Goal: Task Accomplishment & Management: Manage account settings

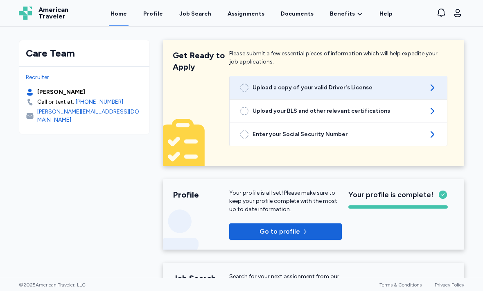
click at [429, 90] on icon at bounding box center [433, 88] width 10 height 10
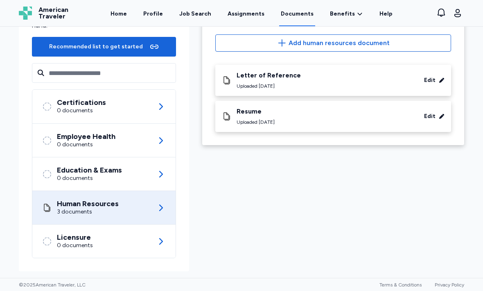
scroll to position [85, 0]
click at [62, 211] on div "3 documents" at bounding box center [88, 212] width 62 height 8
click at [161, 213] on div "Human Resources 3 documents" at bounding box center [104, 207] width 124 height 33
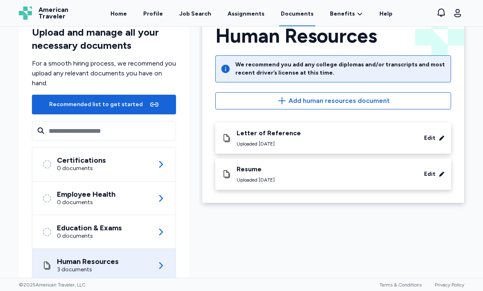
scroll to position [27, 0]
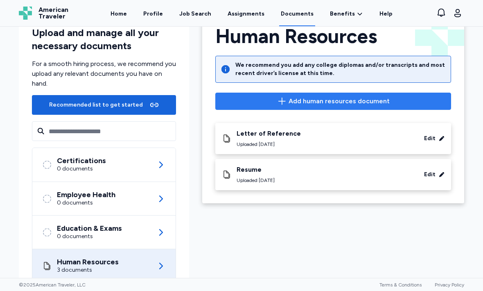
click at [286, 104] on icon "button" at bounding box center [282, 101] width 10 height 10
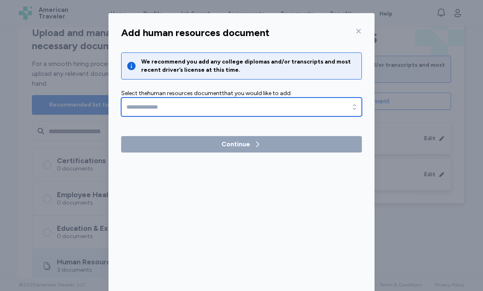
click at [354, 110] on icon "button" at bounding box center [355, 107] width 8 height 8
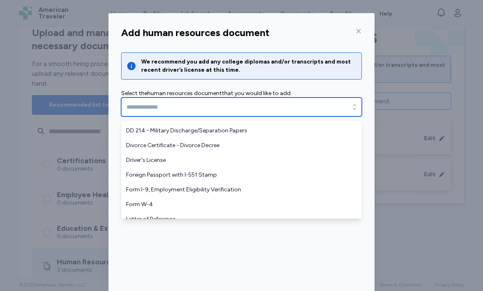
scroll to position [57, 0]
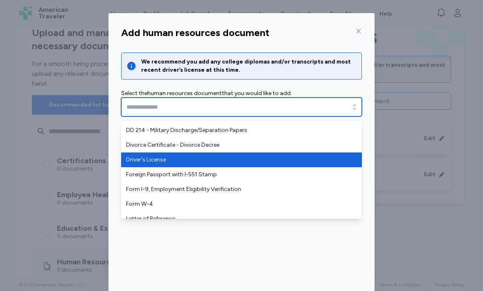
type input "**********"
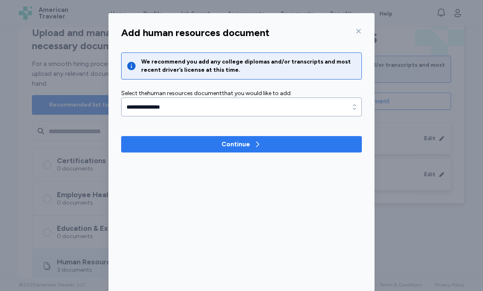
click at [244, 144] on div "Continue" at bounding box center [236, 144] width 29 height 10
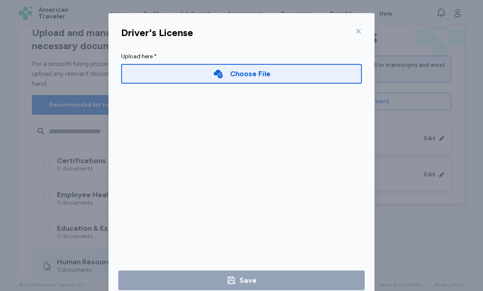
click at [252, 77] on div "Choose File" at bounding box center [250, 73] width 41 height 11
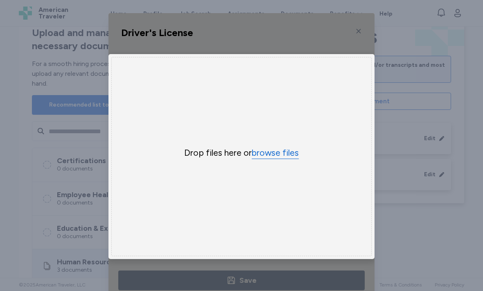
click at [284, 157] on button "browse files" at bounding box center [275, 153] width 47 height 12
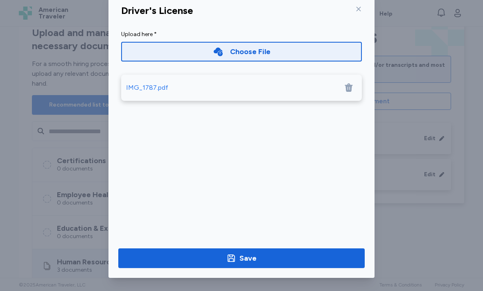
scroll to position [22, 0]
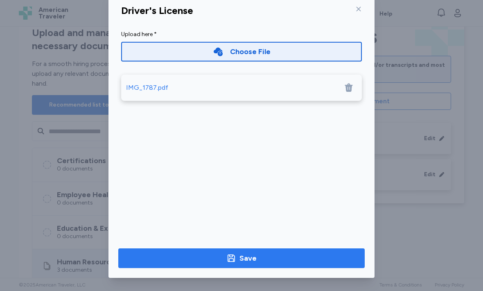
click at [252, 259] on div "Save" at bounding box center [248, 257] width 17 height 11
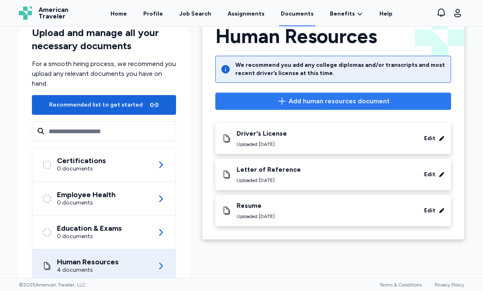
click at [284, 105] on icon "button" at bounding box center [282, 101] width 10 height 10
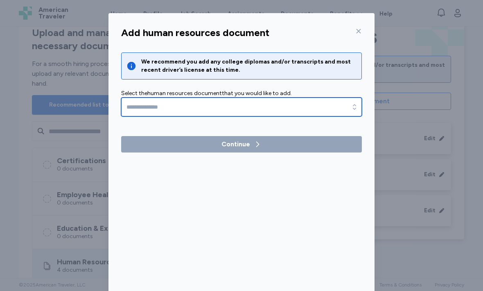
click at [351, 112] on div "button" at bounding box center [354, 107] width 15 height 19
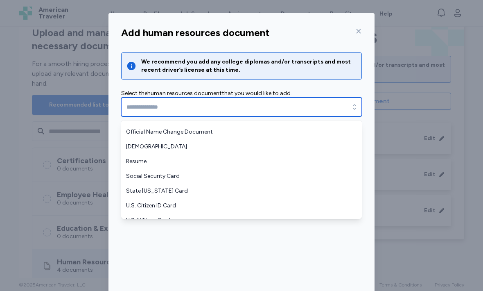
scroll to position [174, 0]
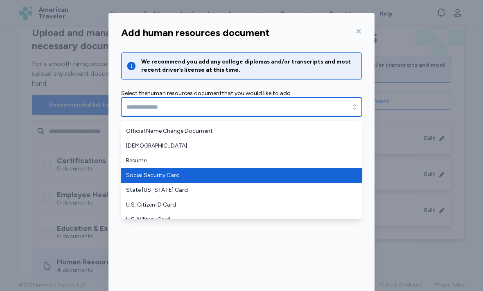
type input "**********"
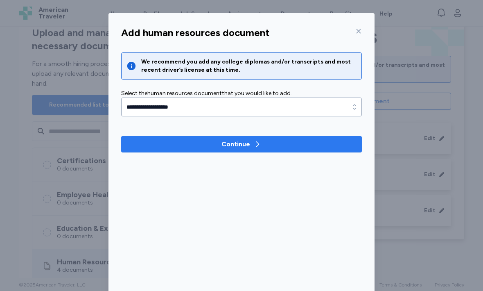
click at [290, 146] on span "Continue" at bounding box center [242, 144] width 228 height 10
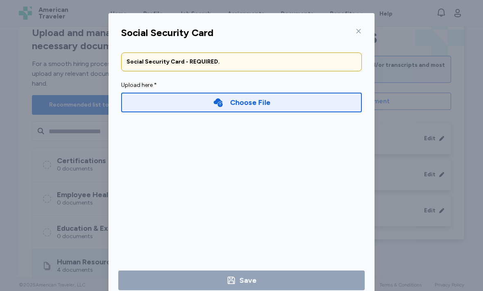
click at [250, 107] on div "Choose File" at bounding box center [250, 102] width 41 height 11
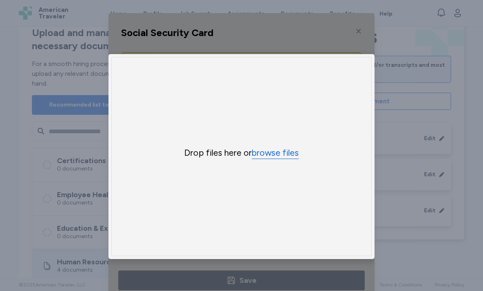
click at [275, 158] on button "browse files" at bounding box center [275, 153] width 47 height 12
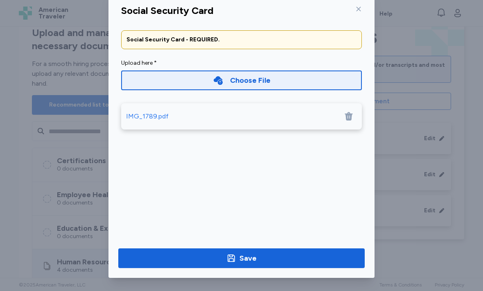
scroll to position [22, 0]
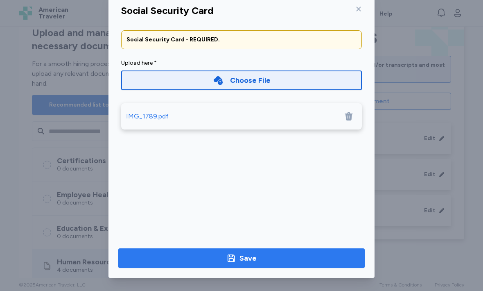
click at [247, 261] on div "Save" at bounding box center [248, 257] width 17 height 11
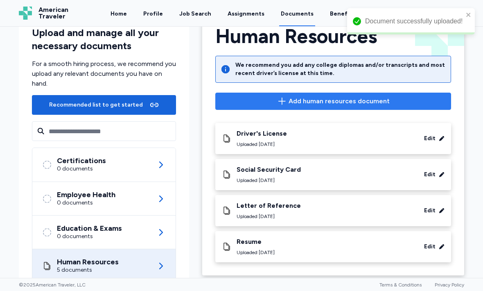
click at [355, 102] on span "Add human resources document" at bounding box center [339, 101] width 101 height 10
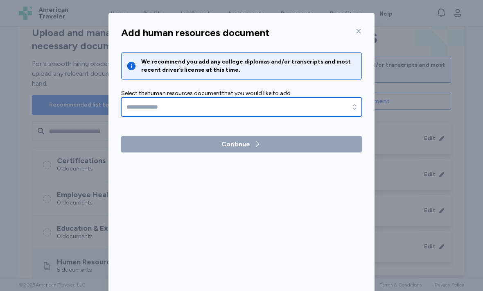
click at [349, 108] on div "button" at bounding box center [354, 107] width 15 height 19
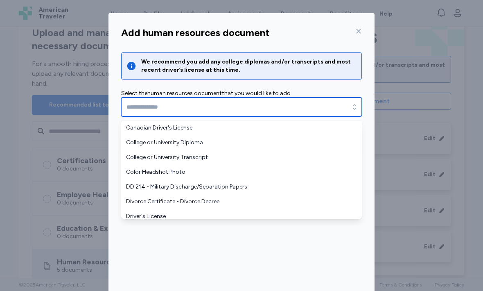
scroll to position [-1, 0]
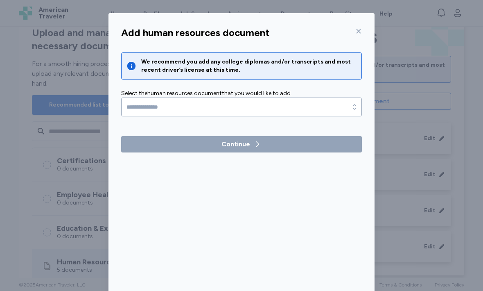
click at [361, 33] on icon at bounding box center [359, 31] width 7 height 7
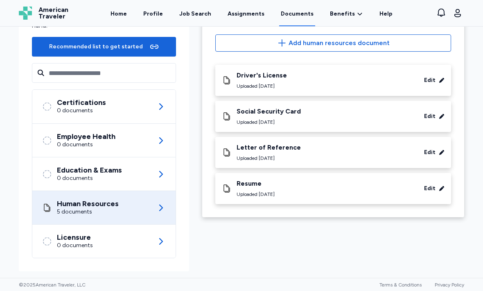
scroll to position [85, 0]
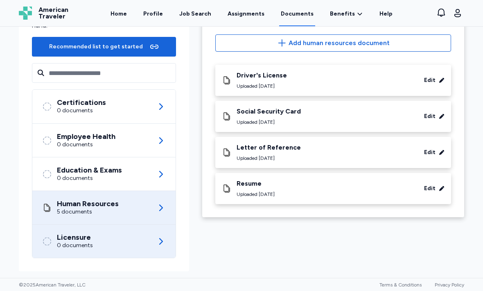
click at [159, 241] on icon at bounding box center [161, 241] width 10 height 10
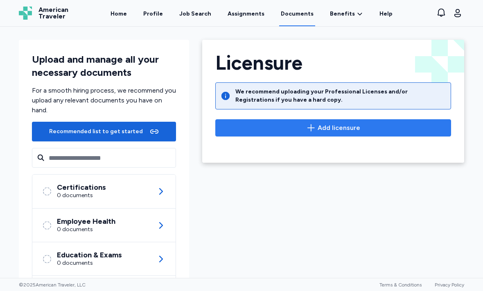
click at [318, 126] on span "Add licensure" at bounding box center [333, 128] width 222 height 10
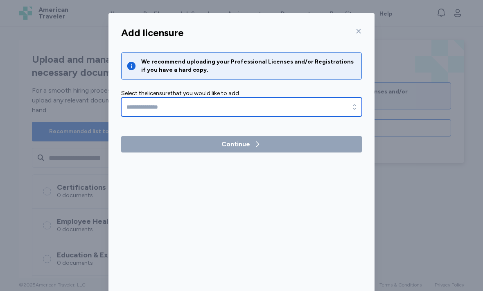
click at [336, 110] on input "text" at bounding box center [241, 107] width 241 height 19
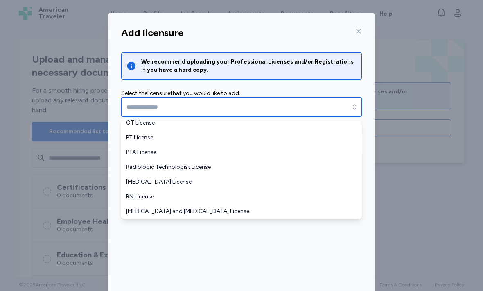
scroll to position [34, 0]
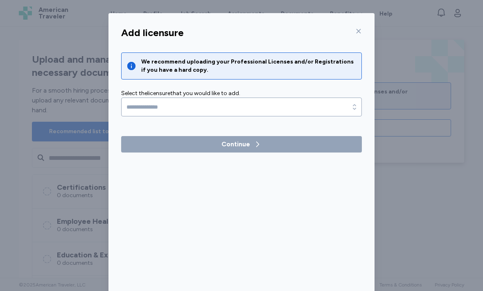
click at [359, 33] on icon at bounding box center [359, 31] width 7 height 7
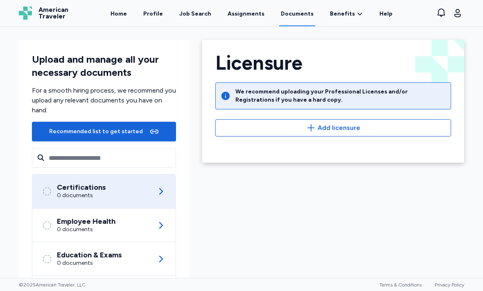
click at [160, 195] on icon at bounding box center [161, 191] width 10 height 10
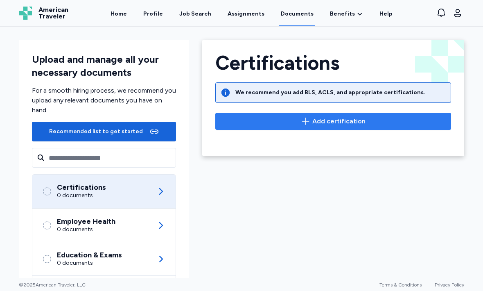
click at [330, 120] on span "Add certification" at bounding box center [339, 121] width 53 height 10
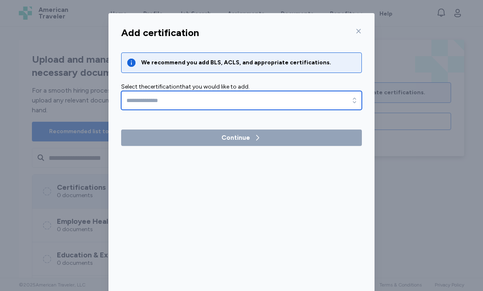
click at [347, 99] on input "text" at bounding box center [241, 100] width 241 height 19
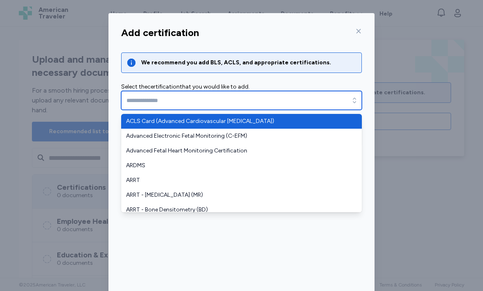
type input "**********"
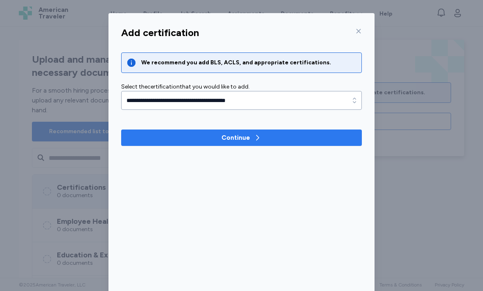
click at [259, 141] on icon "button" at bounding box center [258, 138] width 8 height 8
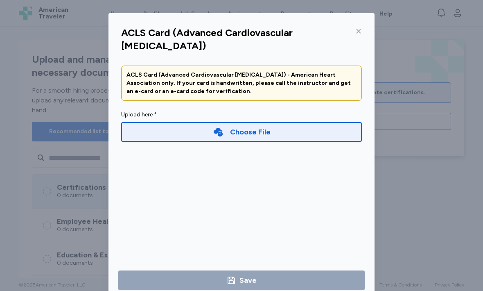
click at [251, 135] on div "Choose File" at bounding box center [250, 131] width 41 height 11
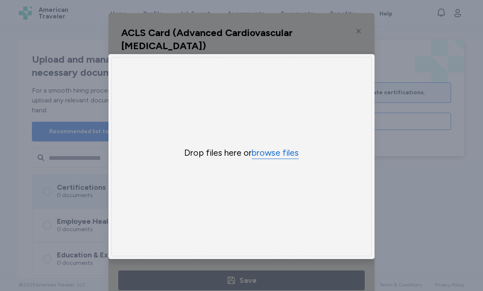
click at [279, 158] on button "browse files" at bounding box center [275, 153] width 47 height 12
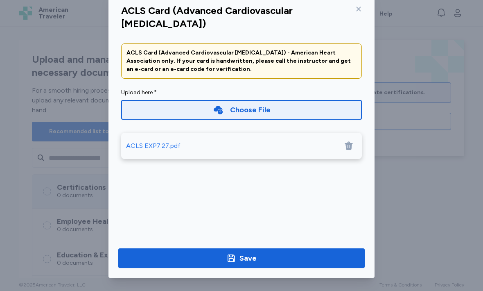
scroll to position [22, 0]
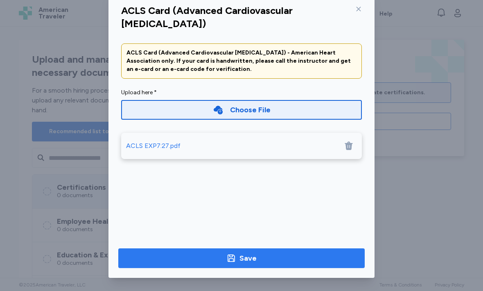
click at [240, 257] on div "Save" at bounding box center [242, 257] width 30 height 11
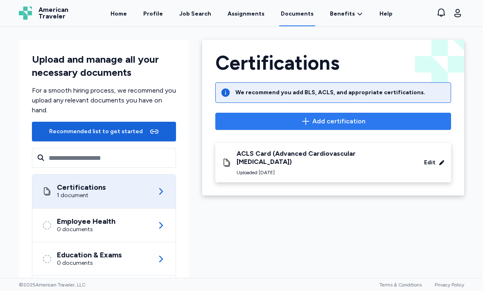
click at [314, 119] on span "Add certification" at bounding box center [339, 121] width 53 height 10
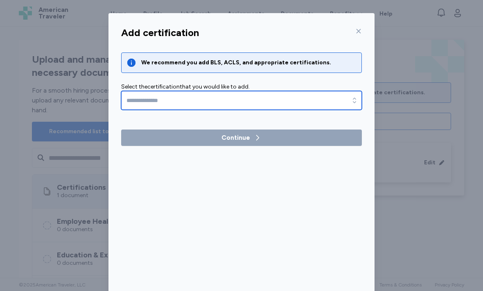
click at [322, 101] on input "text" at bounding box center [241, 100] width 241 height 19
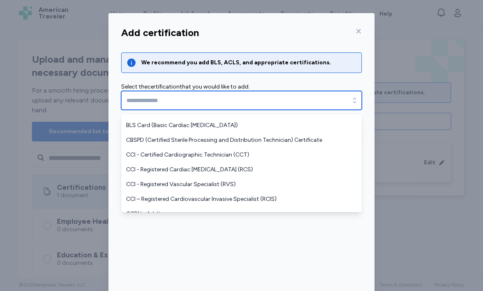
scroll to position [259, 0]
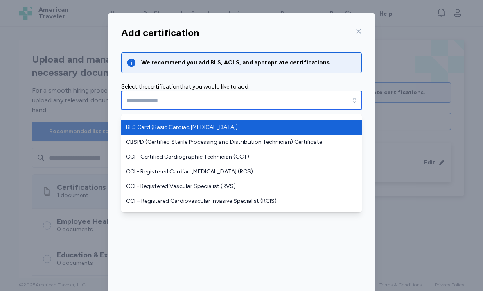
type input "**********"
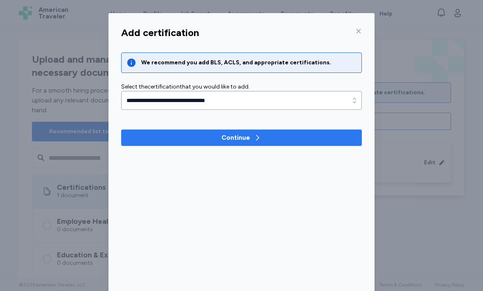
click at [262, 137] on span "Continue" at bounding box center [242, 138] width 228 height 10
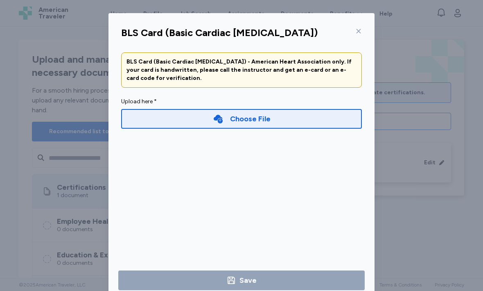
click at [277, 122] on div "Choose File" at bounding box center [241, 119] width 241 height 20
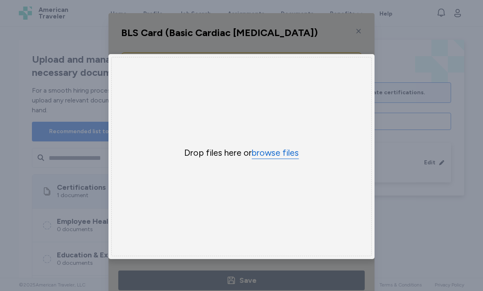
click at [280, 158] on button "browse files" at bounding box center [275, 153] width 47 height 12
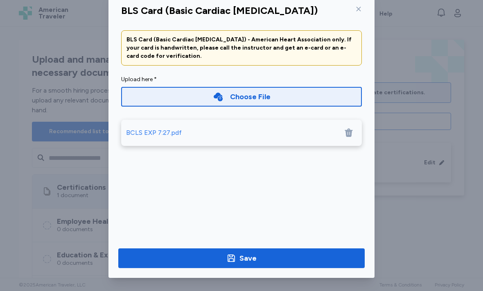
scroll to position [22, 0]
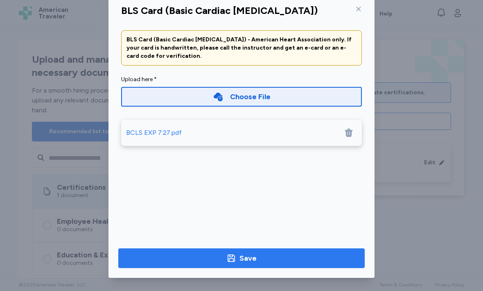
click at [251, 261] on div "Save" at bounding box center [248, 257] width 17 height 11
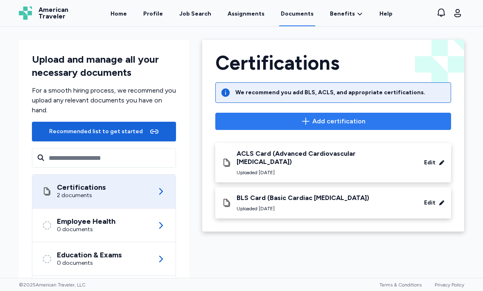
click at [315, 121] on span "Add certification" at bounding box center [339, 121] width 53 height 10
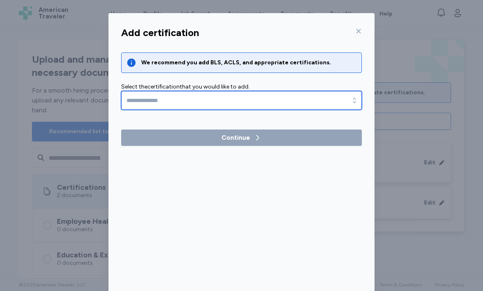
click at [293, 104] on input "text" at bounding box center [241, 100] width 241 height 19
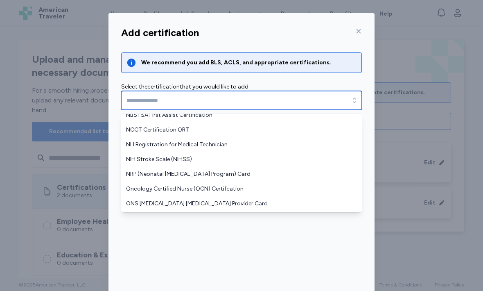
scroll to position [579, 0]
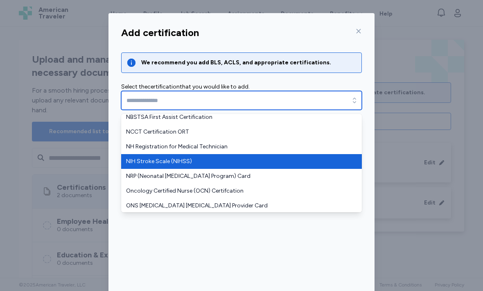
type input "**********"
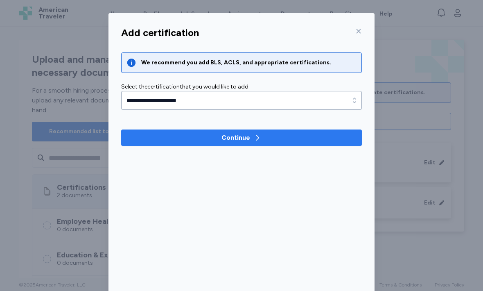
click at [264, 141] on span "Continue" at bounding box center [242, 138] width 228 height 10
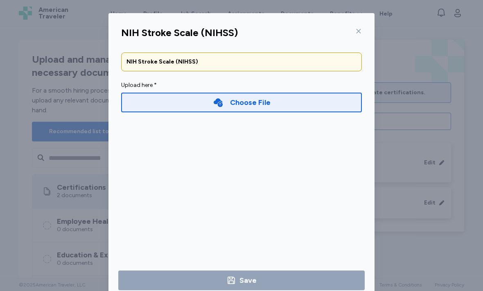
click at [268, 108] on div "Choose File" at bounding box center [241, 103] width 241 height 20
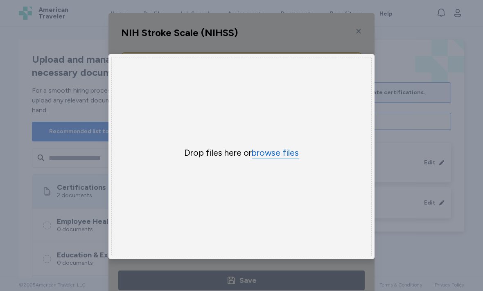
click at [283, 158] on button "browse files" at bounding box center [275, 153] width 47 height 12
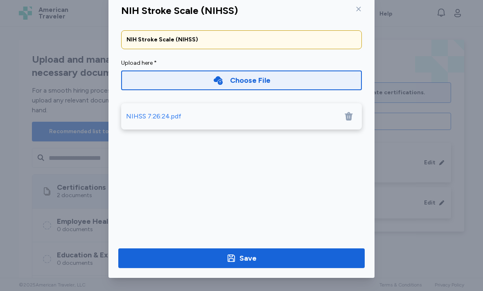
scroll to position [22, 0]
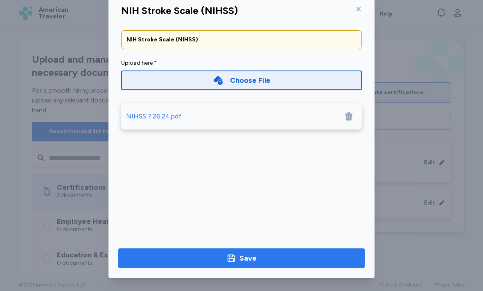
click at [243, 260] on div "Save" at bounding box center [248, 257] width 17 height 11
